Goal: Task Accomplishment & Management: Complete application form

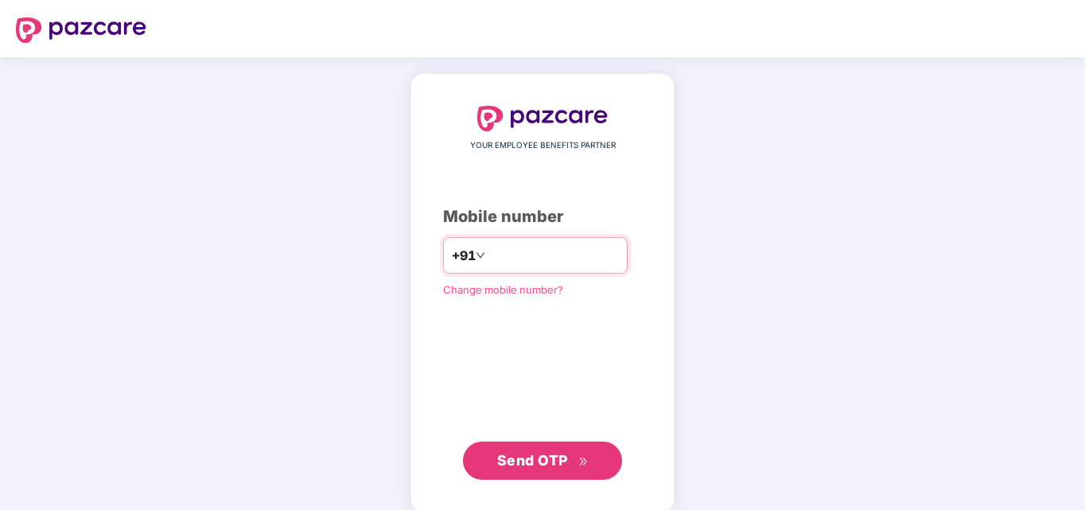
click at [488, 254] on input "number" at bounding box center [553, 255] width 130 height 25
type input "**********"
click at [562, 453] on span "Send OTP" at bounding box center [532, 460] width 71 height 17
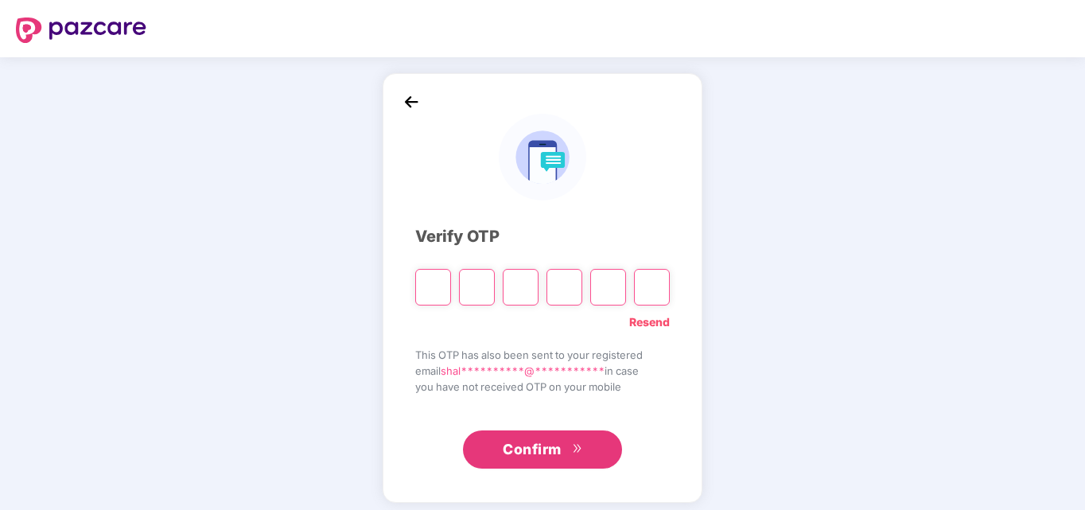
type input "*"
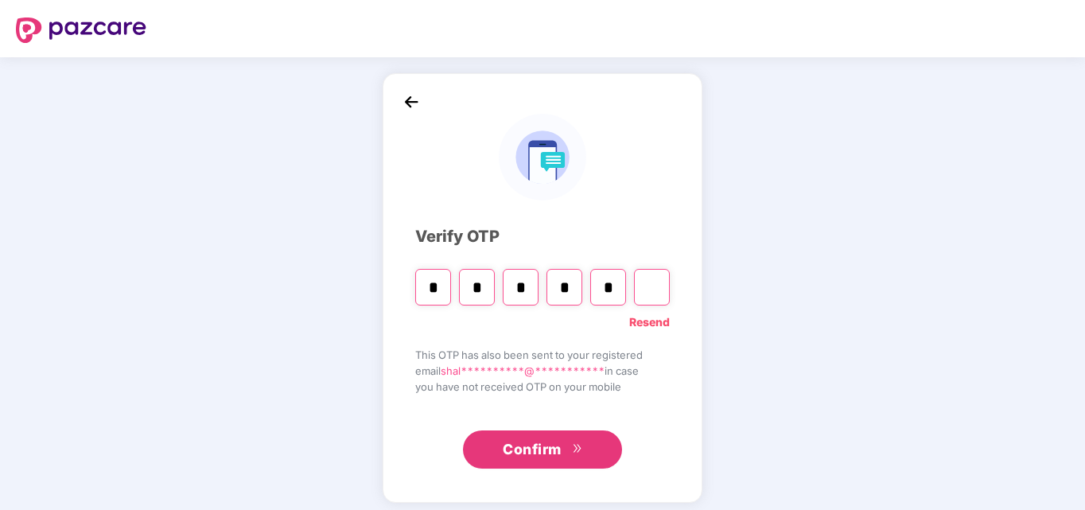
type input "*"
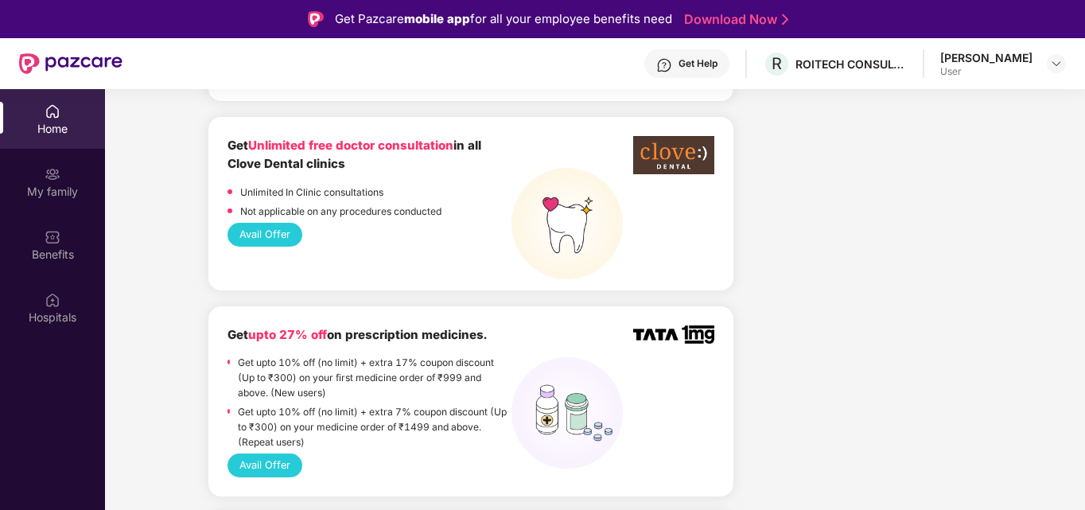
scroll to position [1591, 0]
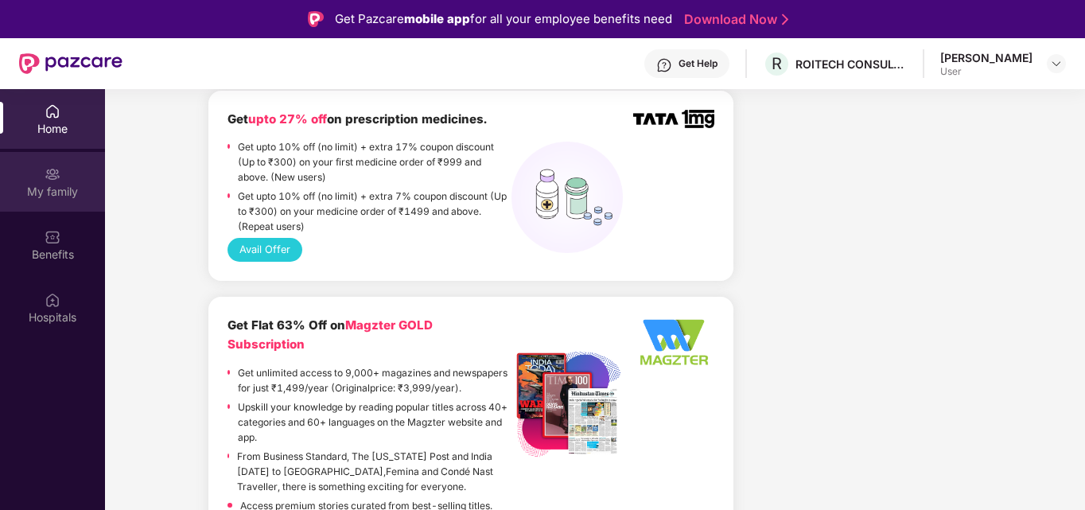
click at [44, 184] on div "My family" at bounding box center [52, 192] width 105 height 16
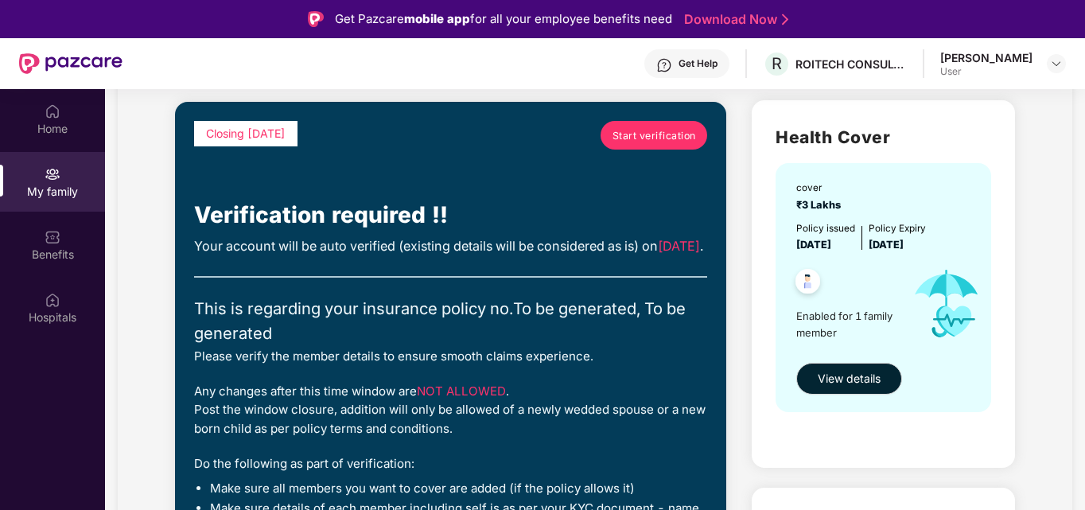
scroll to position [80, 0]
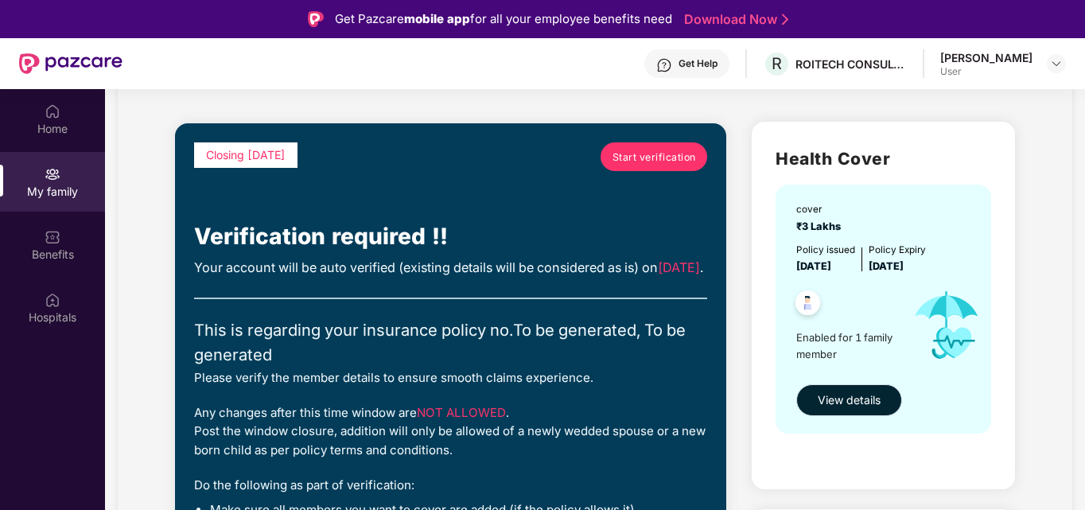
click at [860, 396] on span "View details" at bounding box center [849, 399] width 63 height 17
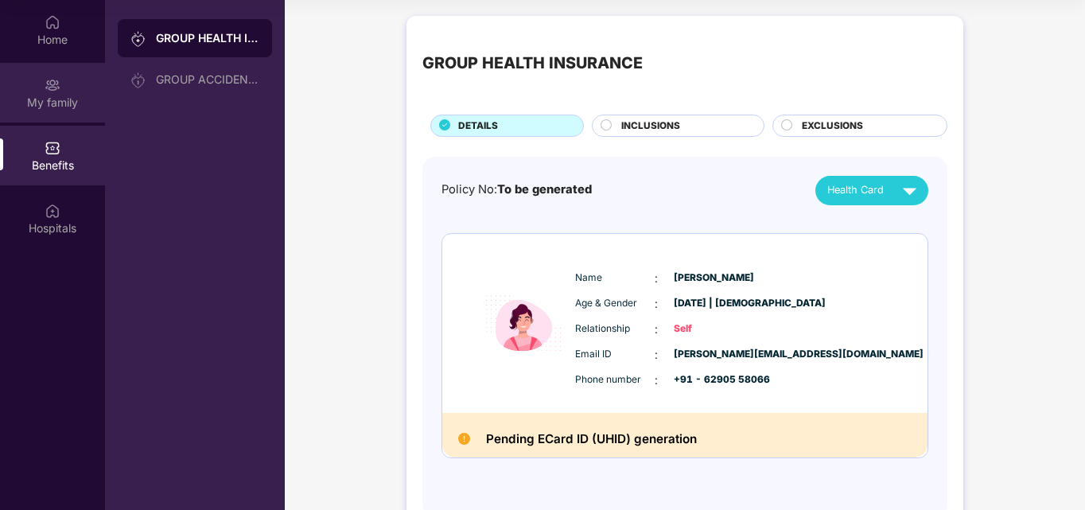
click at [64, 89] on div "My family" at bounding box center [52, 93] width 105 height 60
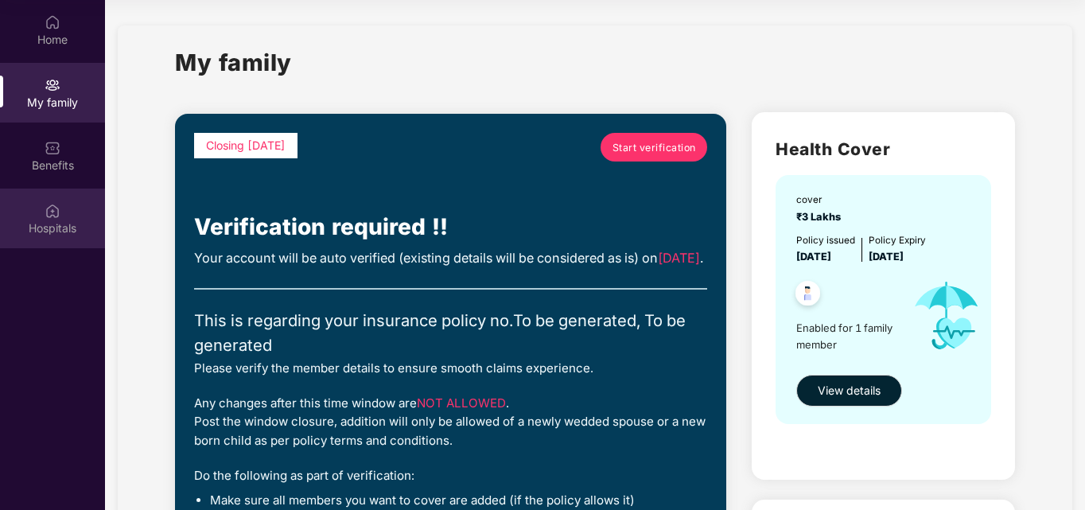
click at [47, 222] on div "Hospitals" at bounding box center [52, 228] width 105 height 16
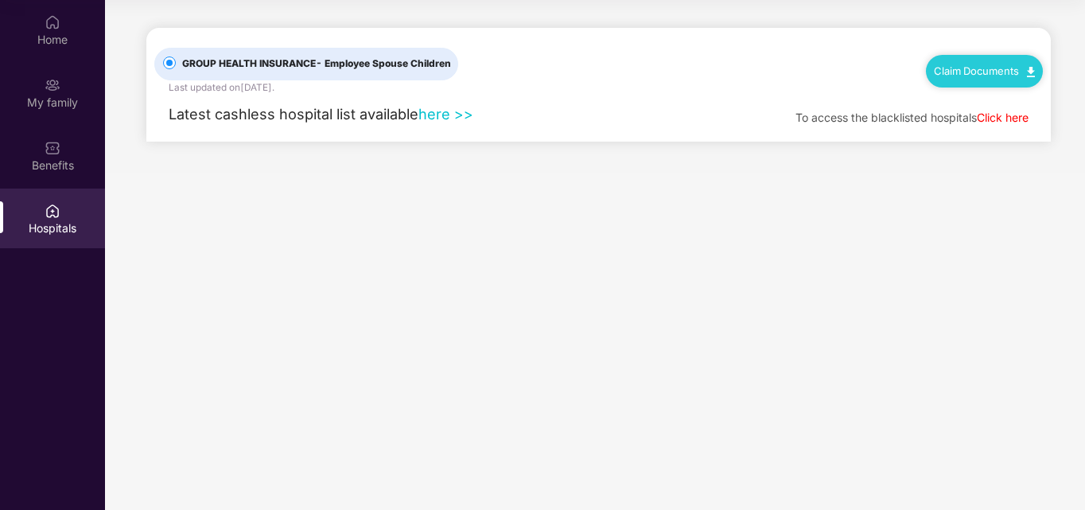
click at [452, 115] on link "here >>" at bounding box center [445, 113] width 55 height 17
click at [67, 37] on div "Home" at bounding box center [52, 40] width 105 height 16
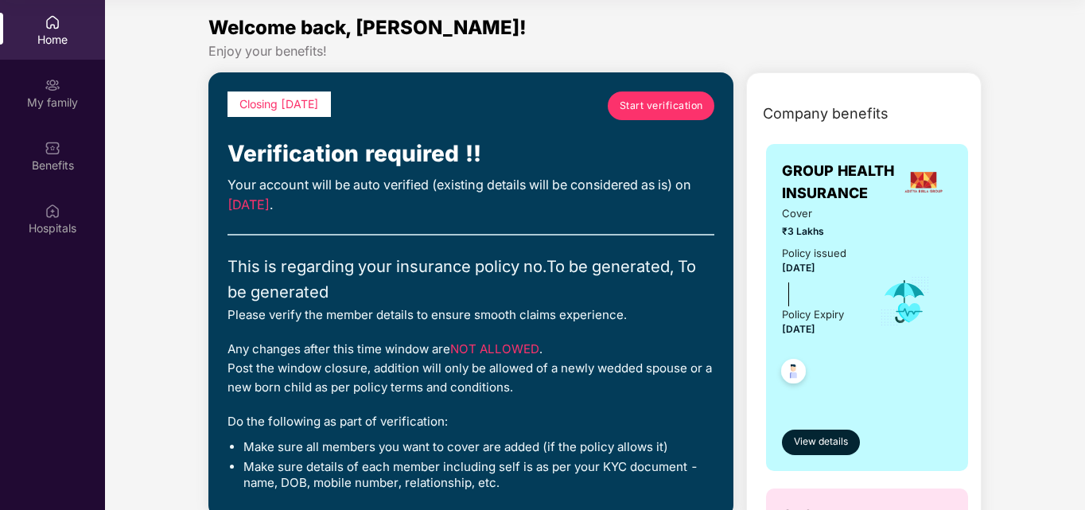
click at [624, 110] on span "Start verification" at bounding box center [662, 105] width 84 height 15
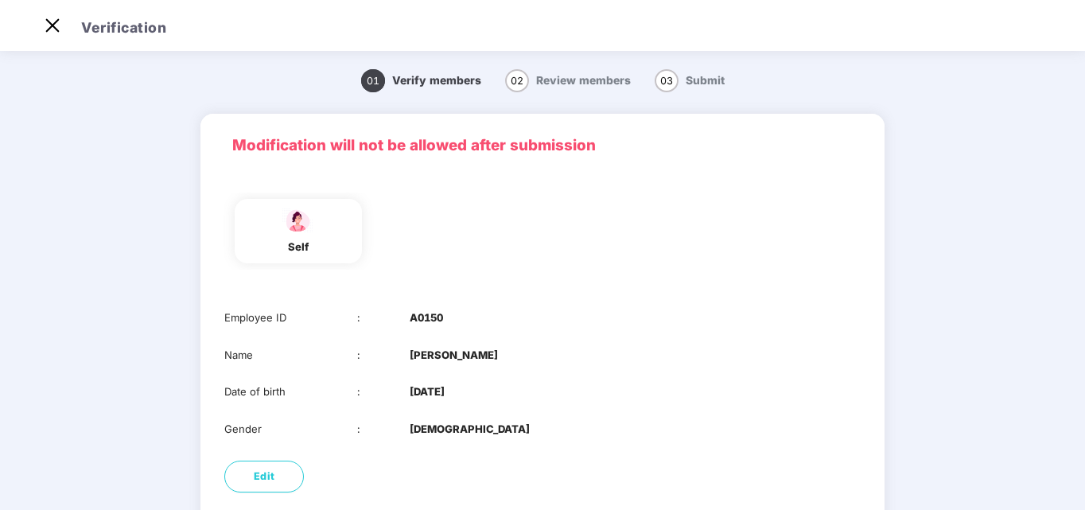
scroll to position [119, 0]
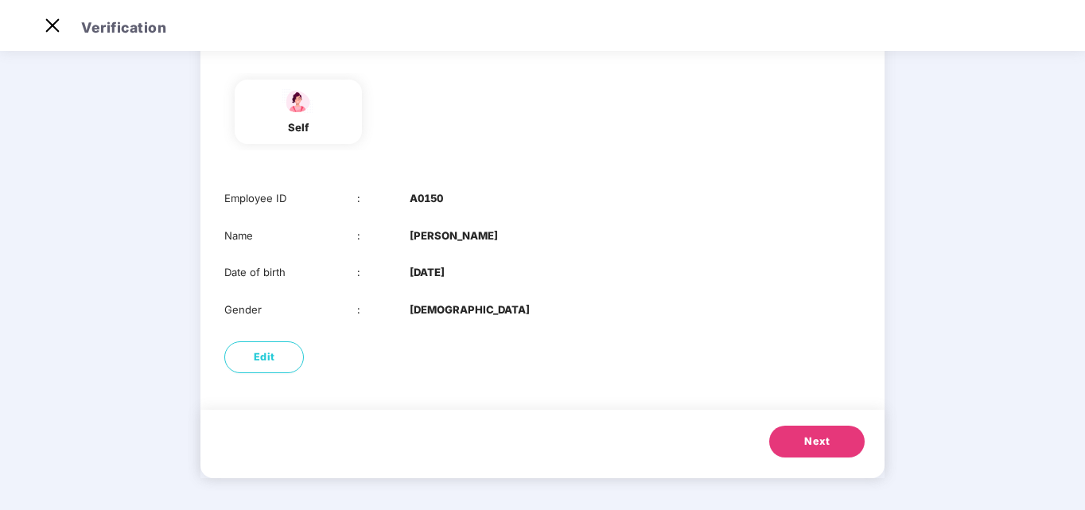
click at [821, 439] on span "Next" at bounding box center [816, 441] width 25 height 16
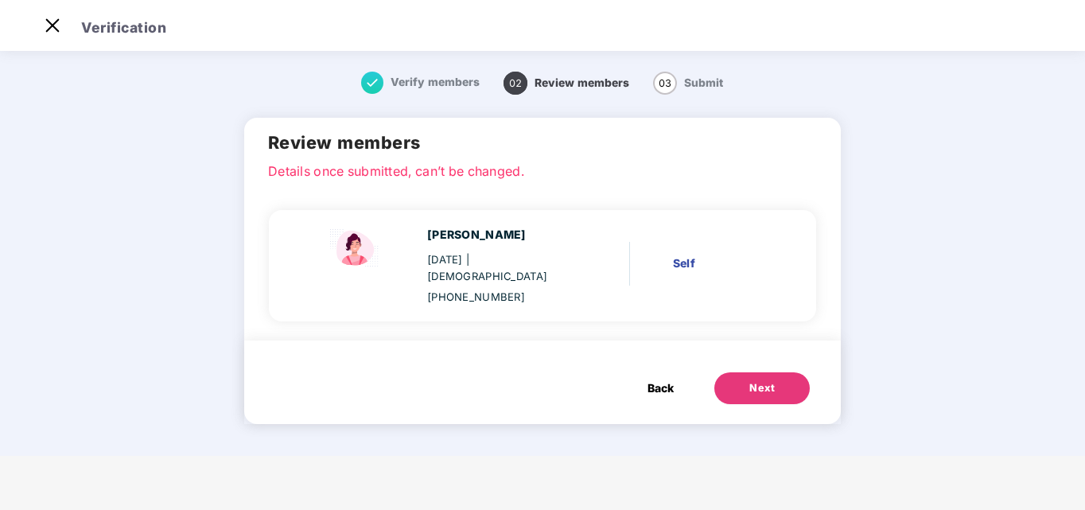
scroll to position [0, 0]
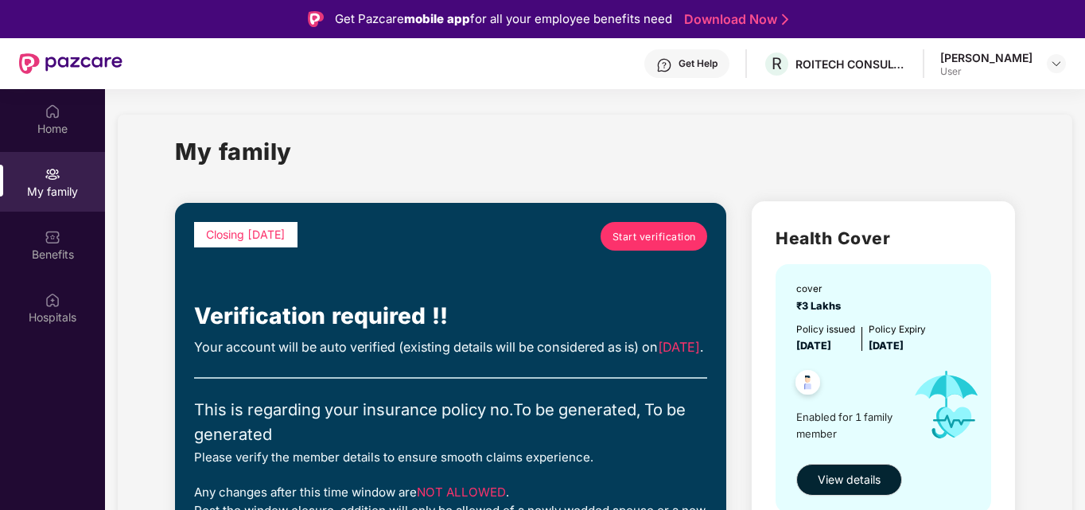
click at [663, 237] on span "Start verification" at bounding box center [654, 236] width 84 height 15
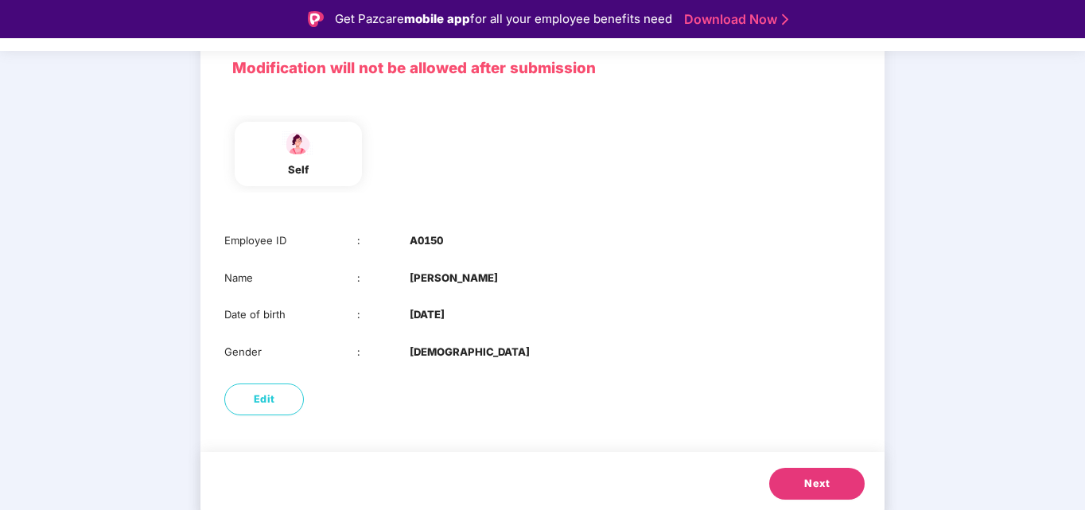
scroll to position [119, 0]
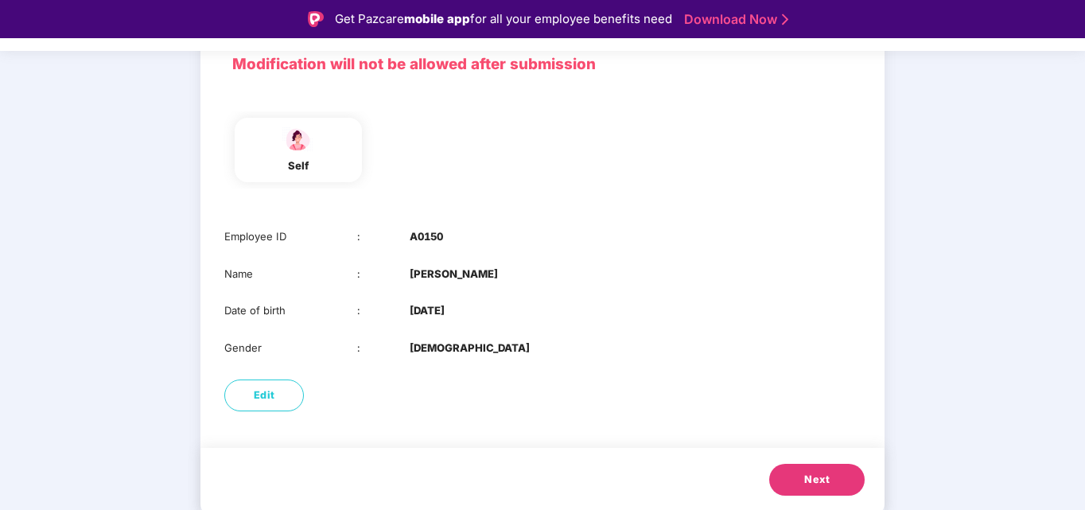
click at [839, 479] on button "Next" at bounding box center [816, 480] width 95 height 32
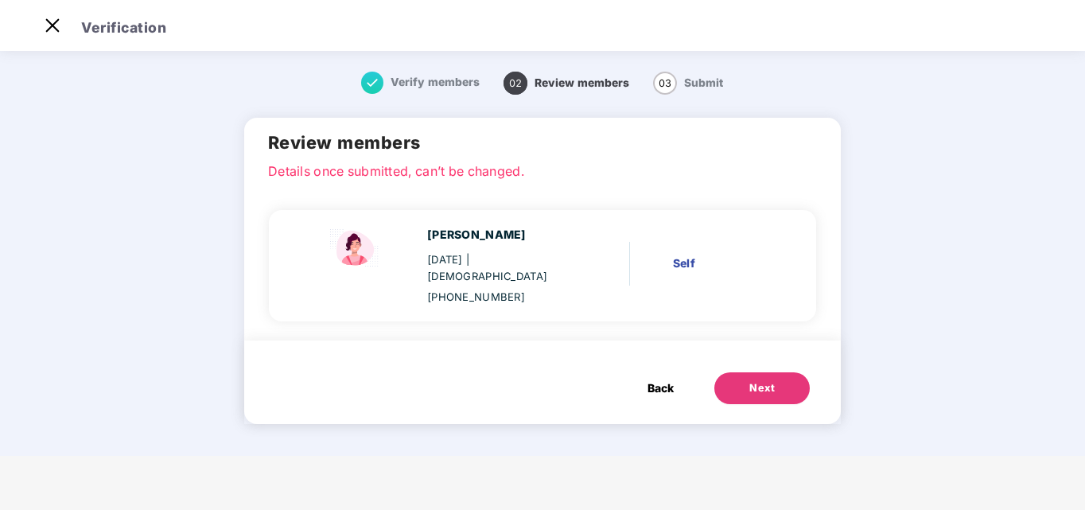
scroll to position [0, 0]
click at [783, 373] on button "Next" at bounding box center [761, 388] width 95 height 32
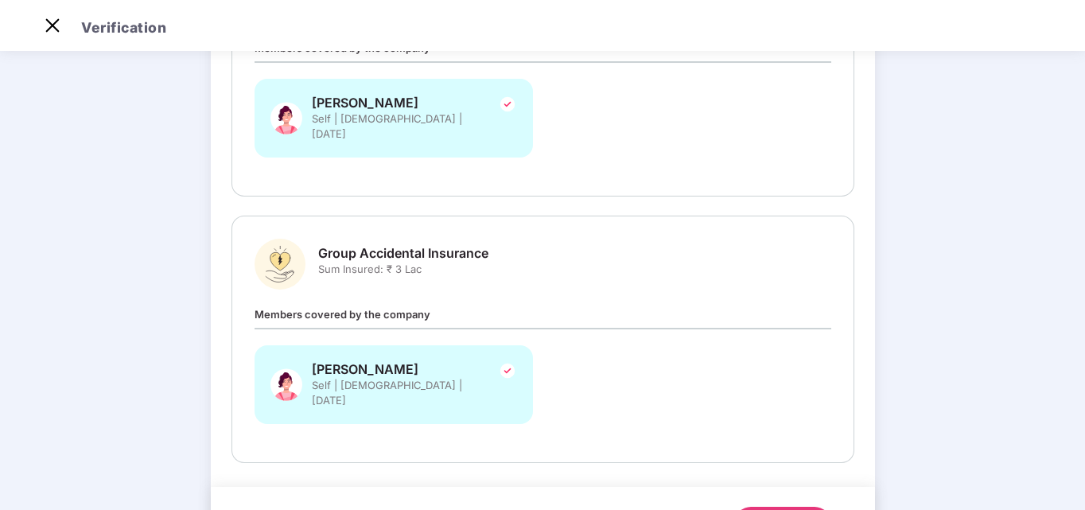
scroll to position [340, 0]
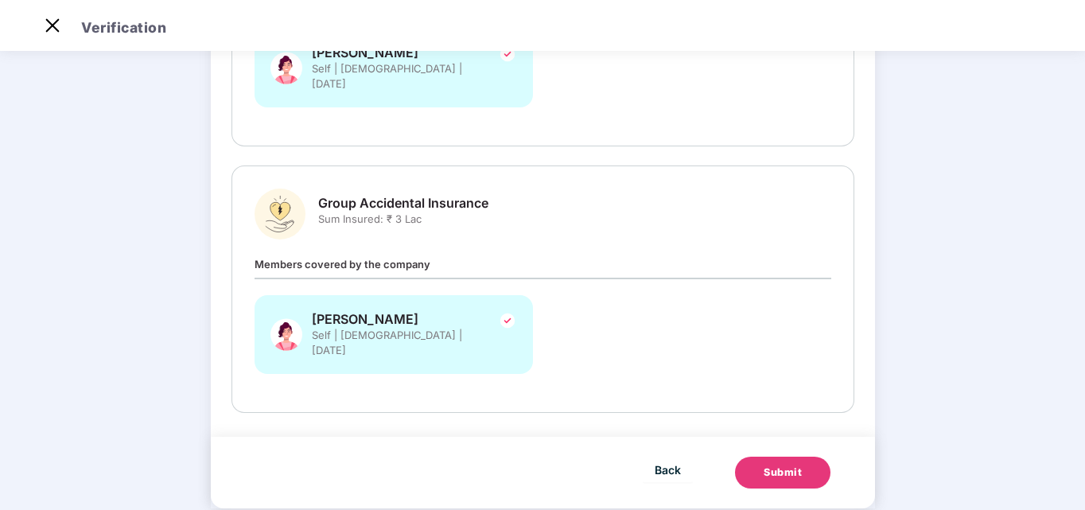
click at [779, 456] on button "Submit" at bounding box center [782, 472] width 95 height 32
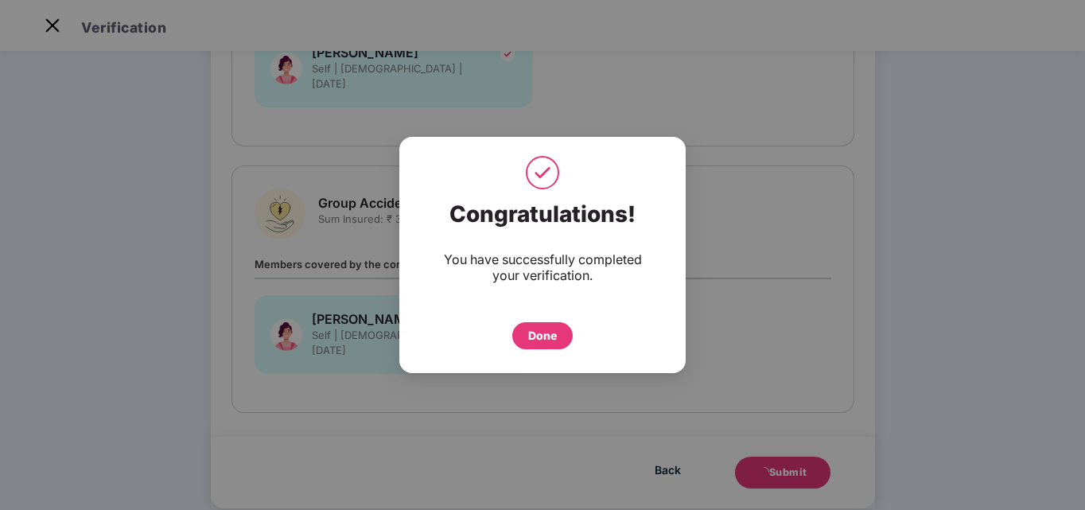
click at [547, 338] on div "Done" at bounding box center [542, 335] width 29 height 17
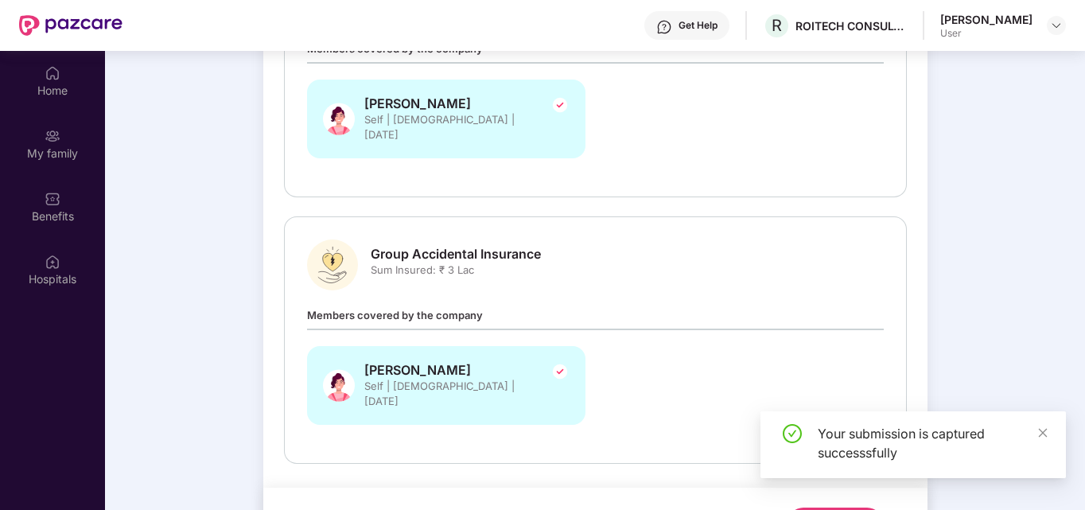
scroll to position [89, 0]
